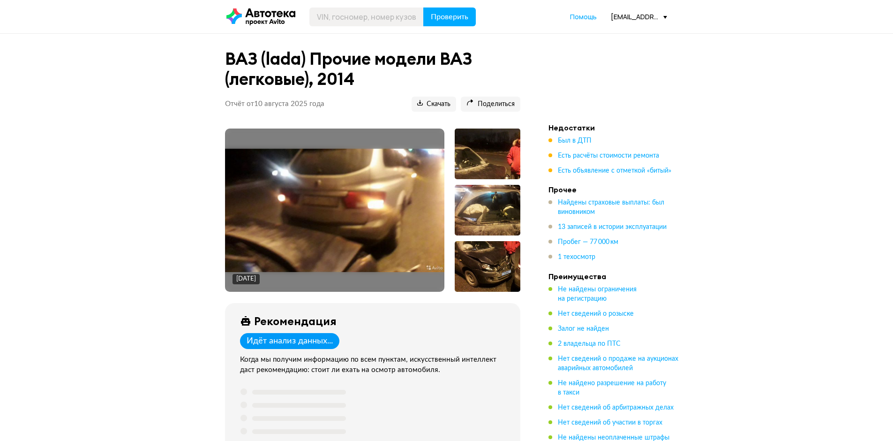
click at [625, 15] on div "[EMAIL_ADDRESS][DOMAIN_NAME]" at bounding box center [639, 16] width 56 height 9
click at [616, 36] on link "Отчёты" at bounding box center [620, 34] width 94 height 24
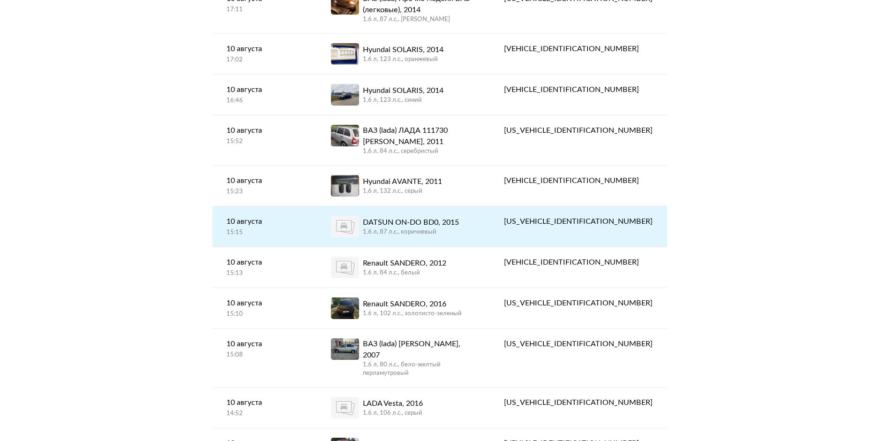
scroll to position [188, 0]
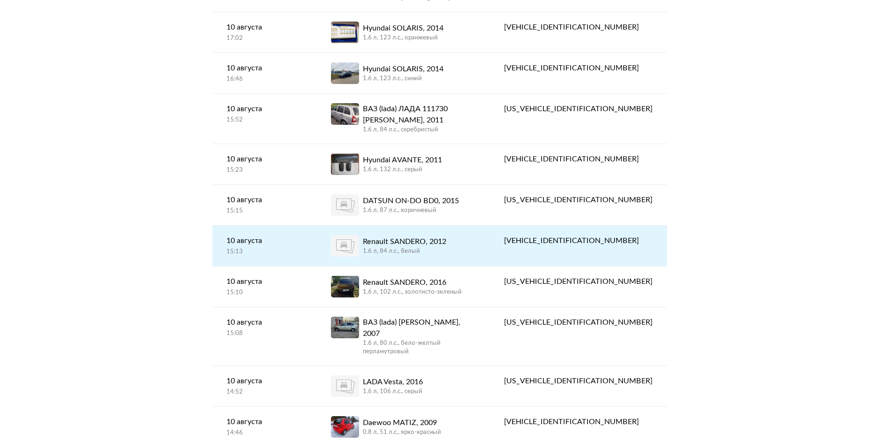
click at [317, 248] on link "[DATE] 15:13" at bounding box center [264, 246] width 105 height 40
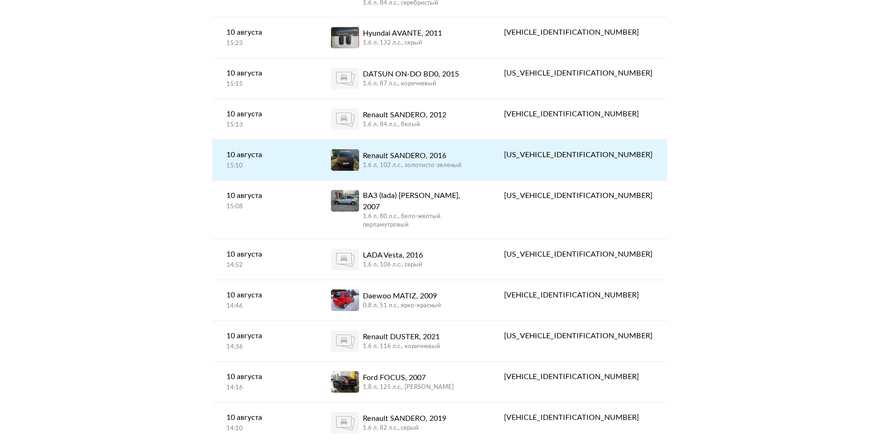
scroll to position [422, 0]
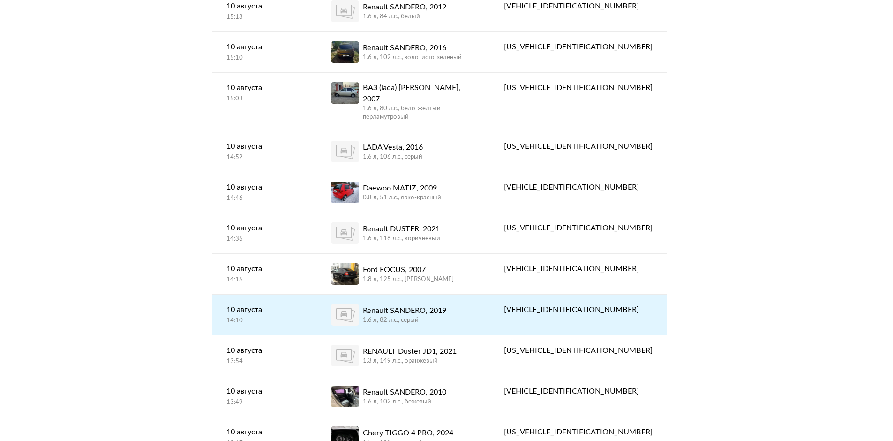
click at [317, 295] on link "[DATE] 14:10" at bounding box center [264, 314] width 105 height 40
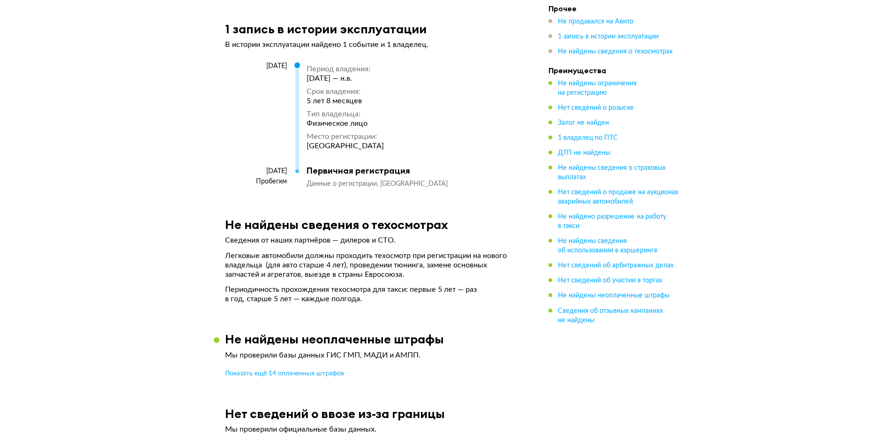
scroll to position [1360, 0]
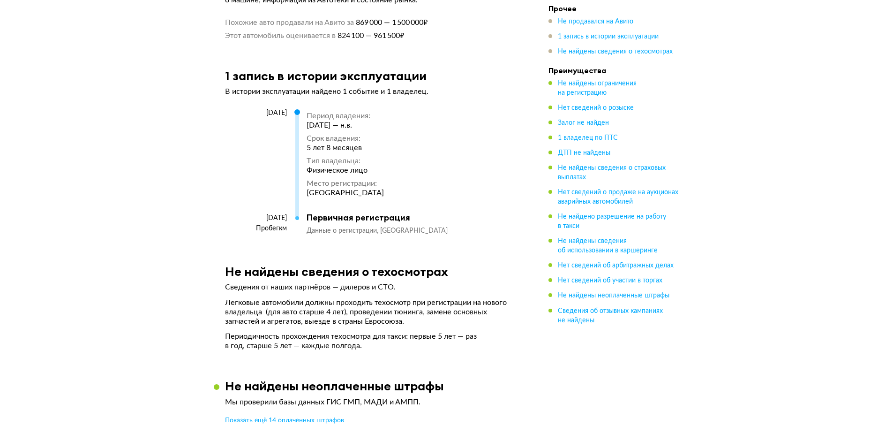
click at [462, 40] on li "Этот автомобиль оценивается в 824 100 — 961 500 ₽" at bounding box center [372, 33] width 295 height 13
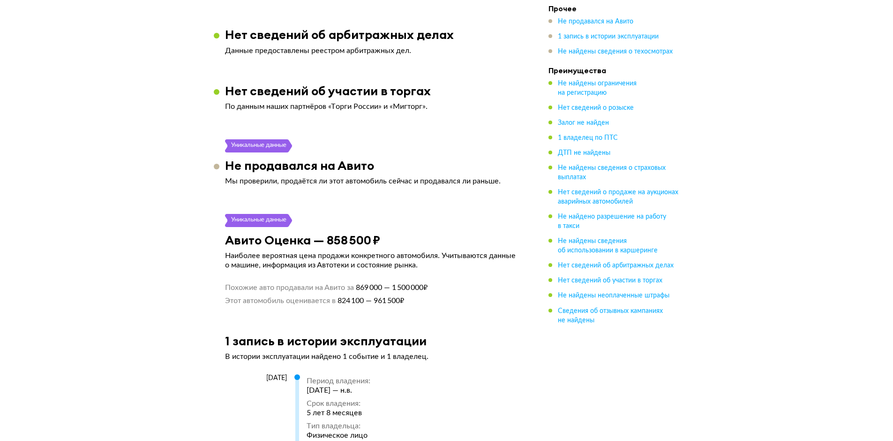
scroll to position [1078, 0]
